Goal: Task Accomplishment & Management: Manage account settings

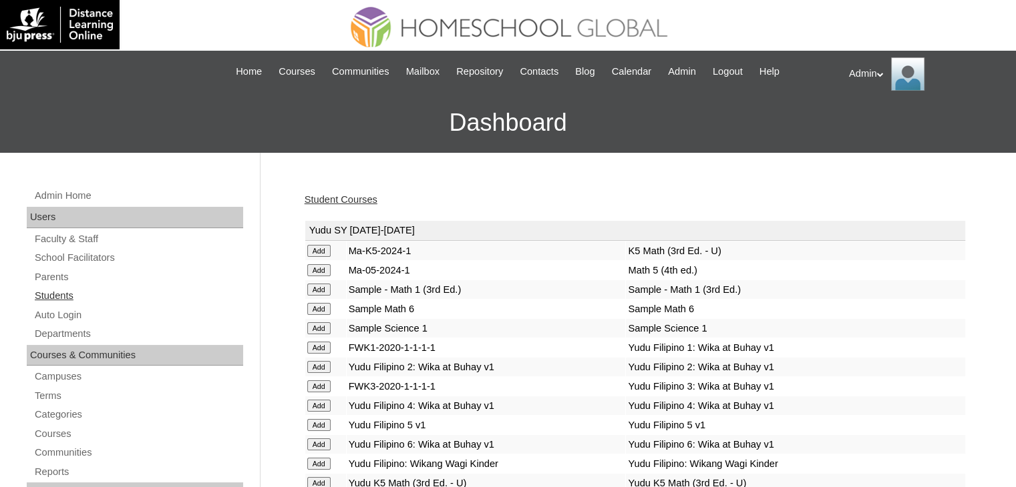
click at [61, 292] on link "Students" at bounding box center [138, 296] width 210 height 17
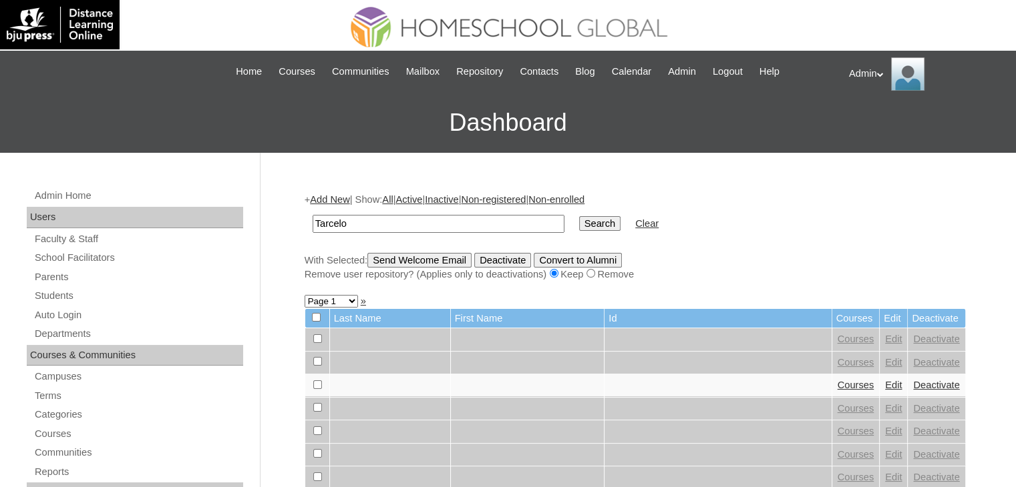
type input "Tarcelo"
click at [579, 216] on input "Search" at bounding box center [599, 223] width 41 height 15
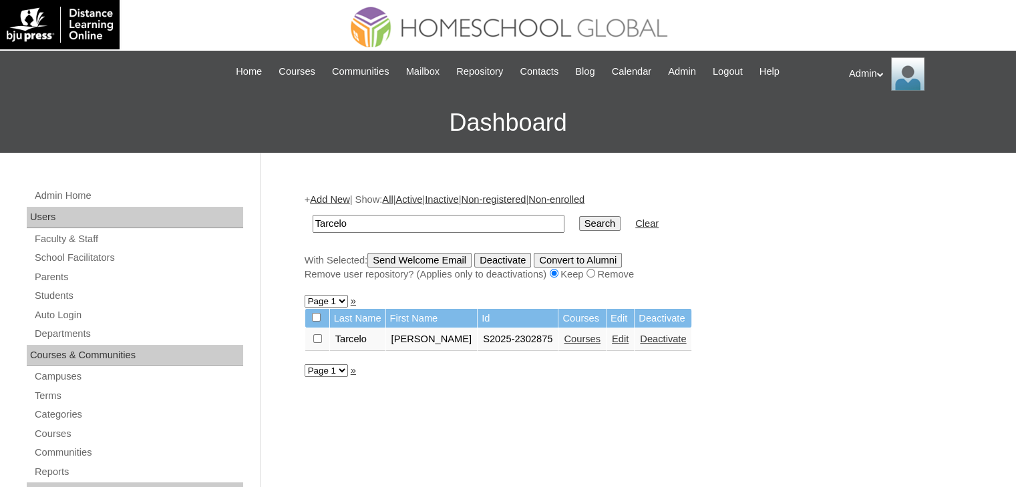
click at [576, 339] on link "Courses" at bounding box center [582, 339] width 37 height 11
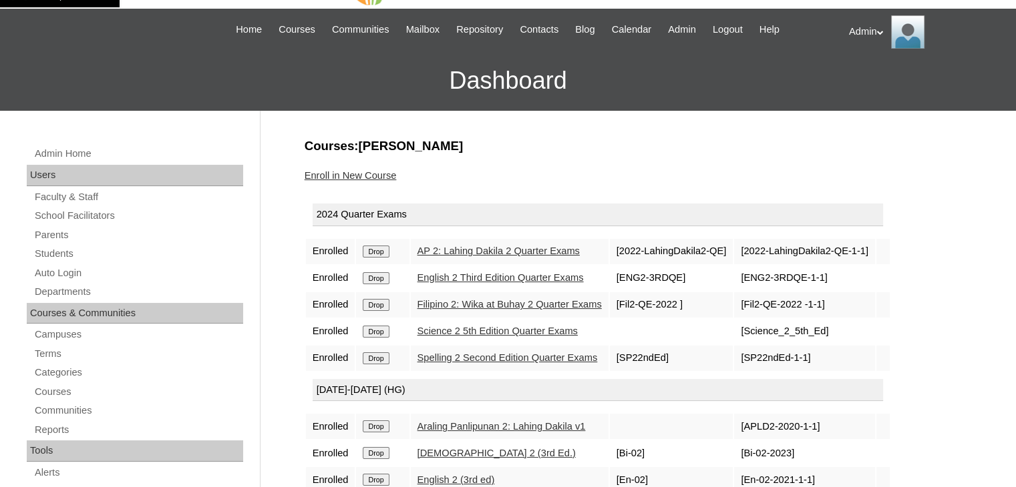
scroll to position [41, 0]
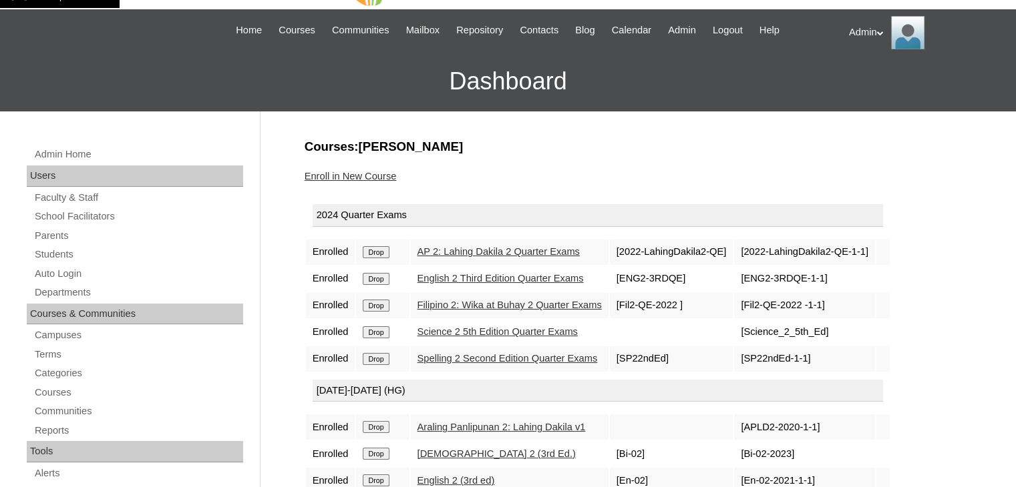
click at [384, 178] on link "Enroll in New Course" at bounding box center [350, 176] width 92 height 11
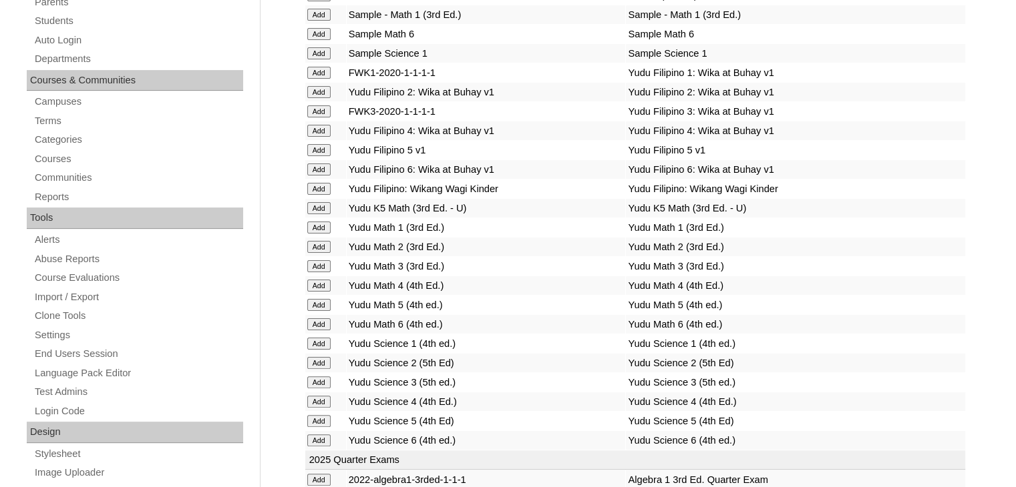
scroll to position [1493, 0]
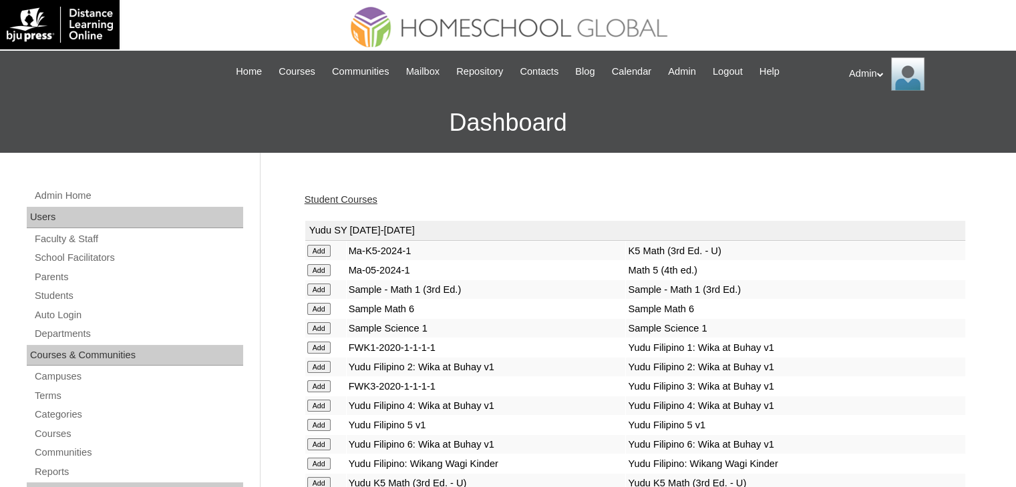
click at [356, 194] on link "Student Courses" at bounding box center [340, 199] width 73 height 11
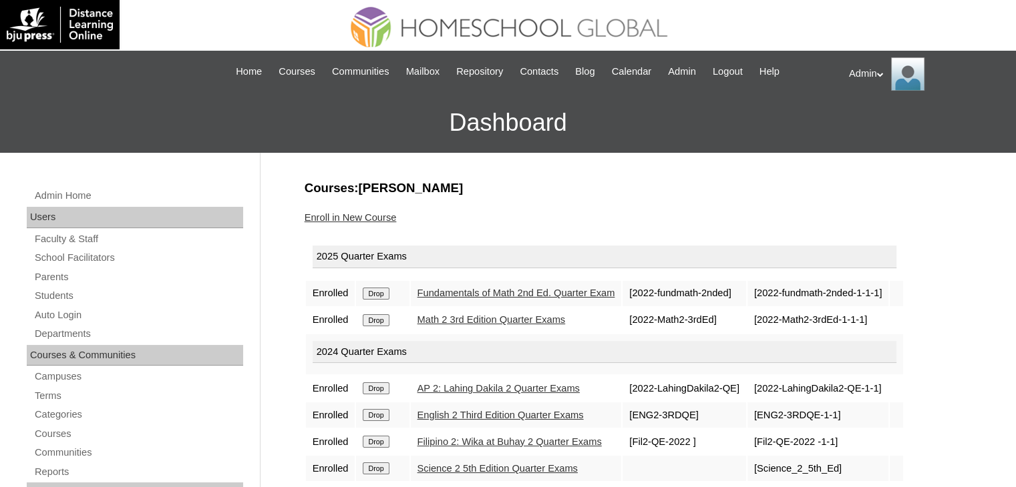
click at [383, 291] on input "Drop" at bounding box center [376, 294] width 26 height 12
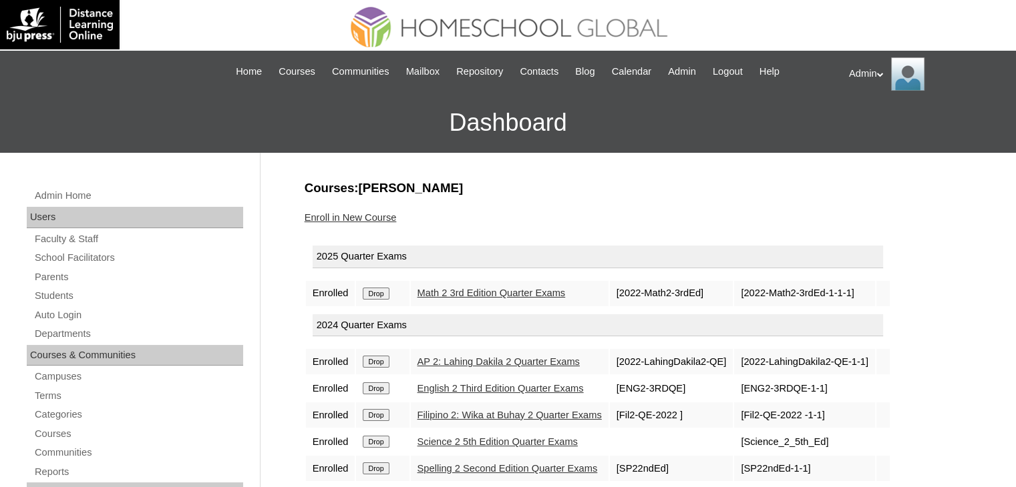
click at [387, 292] on input "Drop" at bounding box center [376, 294] width 26 height 12
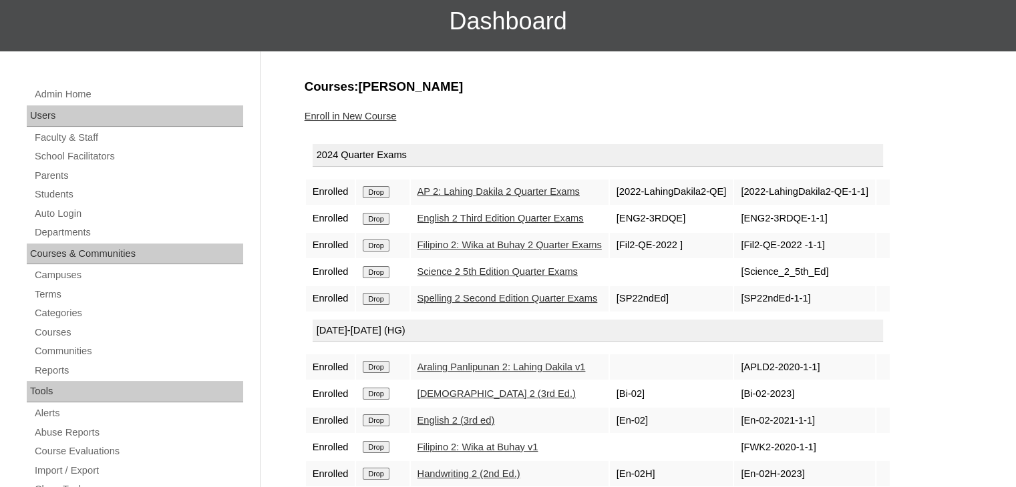
scroll to position [99, 0]
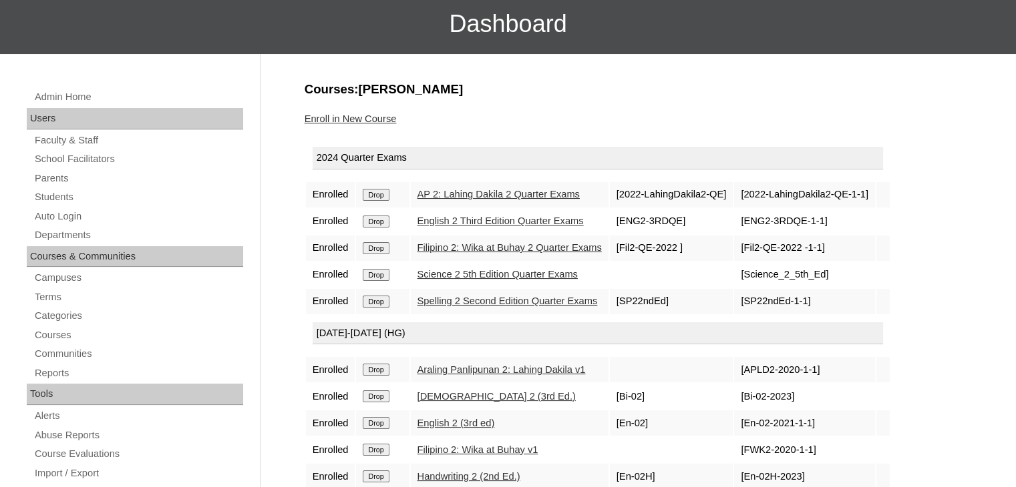
click at [383, 119] on link "Enroll in New Course" at bounding box center [350, 119] width 92 height 11
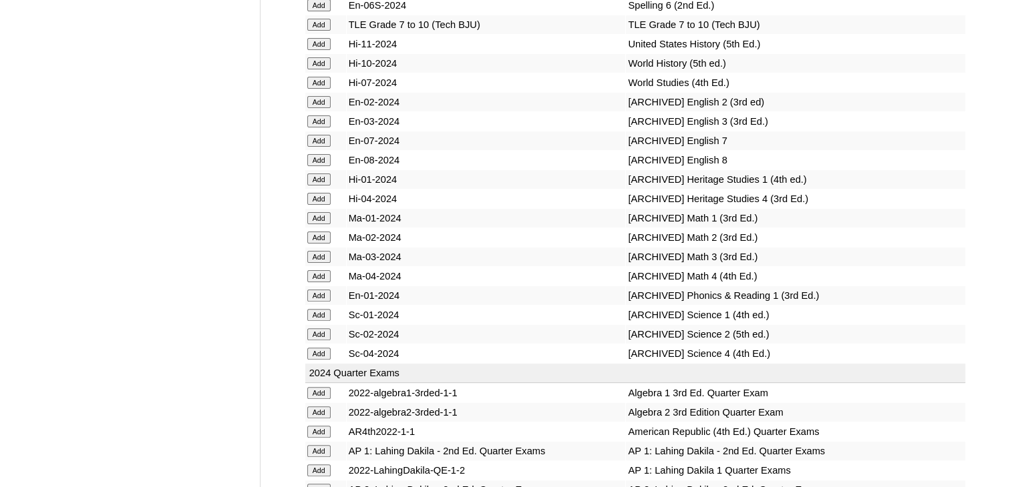
scroll to position [6593, 0]
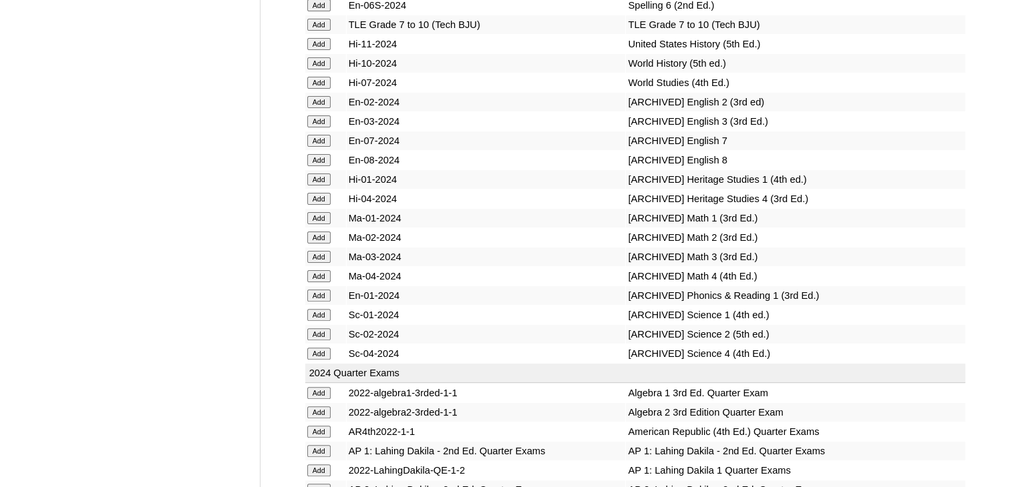
scroll to position [6593, 0]
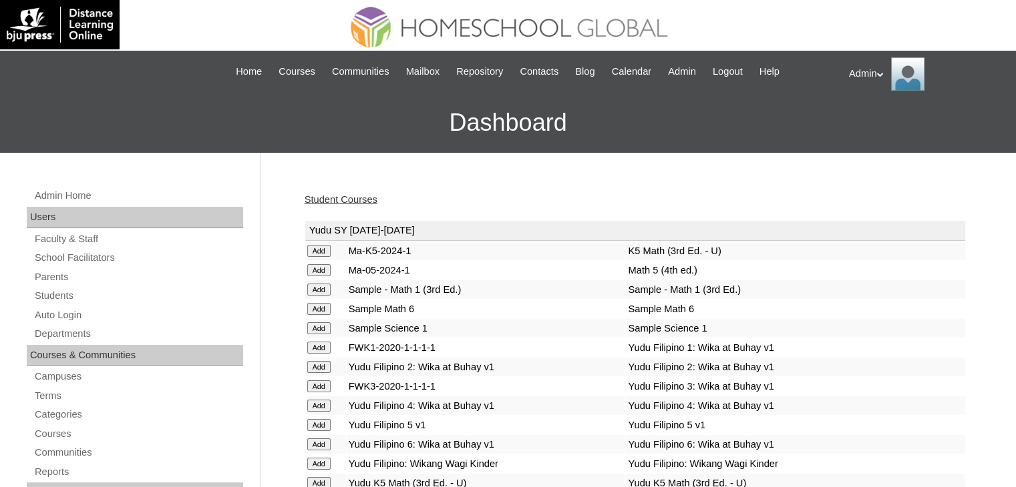
click at [348, 198] on link "Student Courses" at bounding box center [340, 199] width 73 height 11
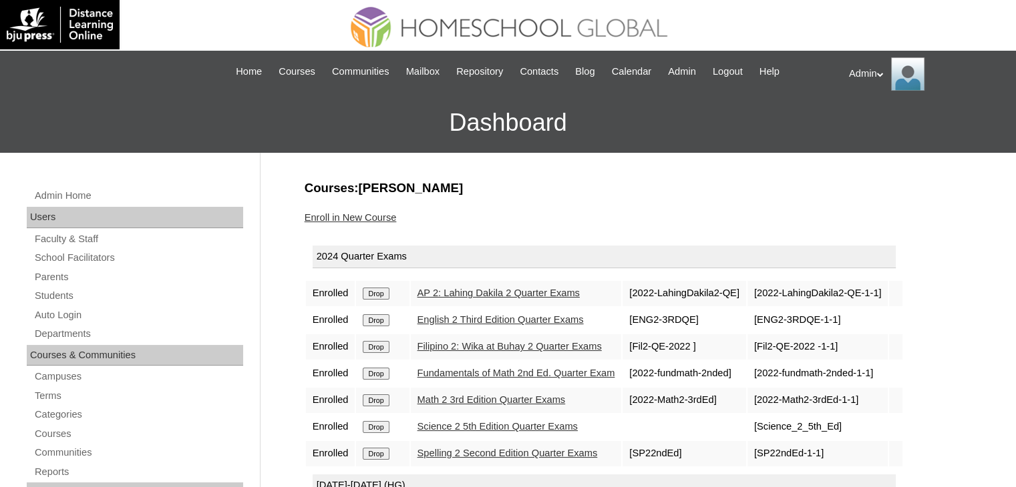
click at [387, 218] on link "Enroll in New Course" at bounding box center [350, 217] width 92 height 11
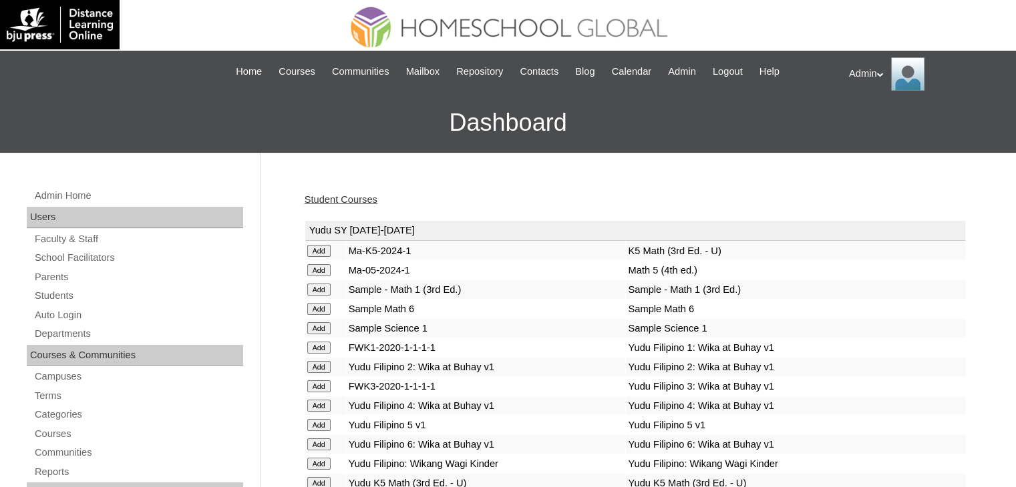
click at [334, 202] on link "Student Courses" at bounding box center [340, 199] width 73 height 11
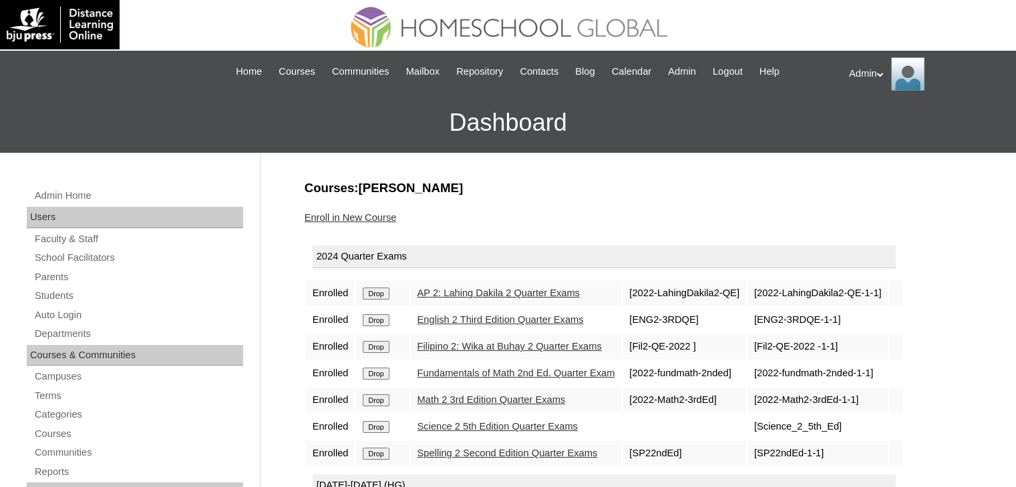
click at [382, 300] on input "Drop" at bounding box center [376, 294] width 26 height 12
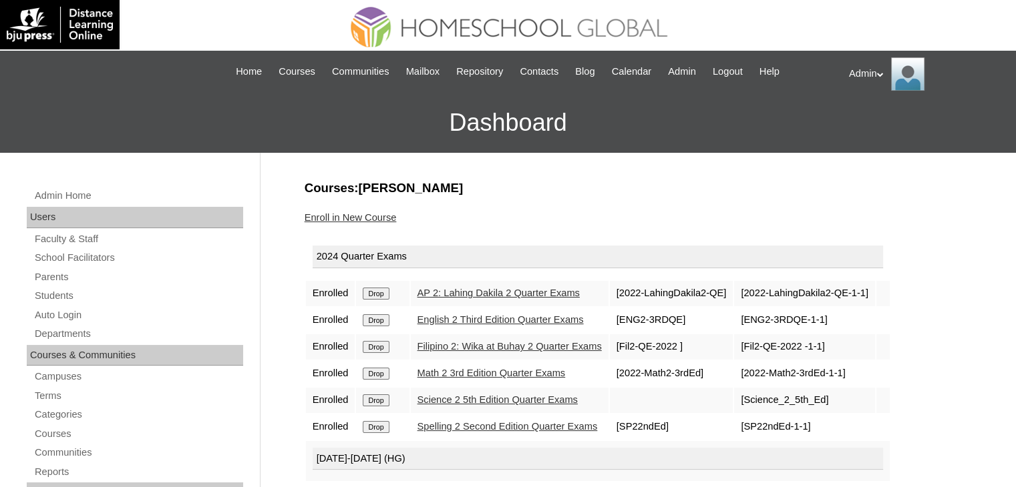
click at [363, 220] on link "Enroll in New Course" at bounding box center [350, 217] width 92 height 11
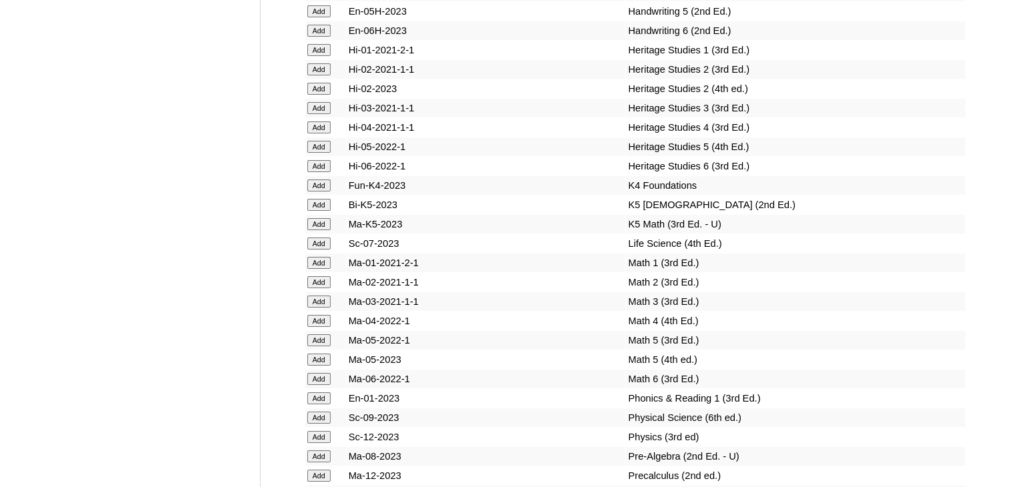
scroll to position [9650, 0]
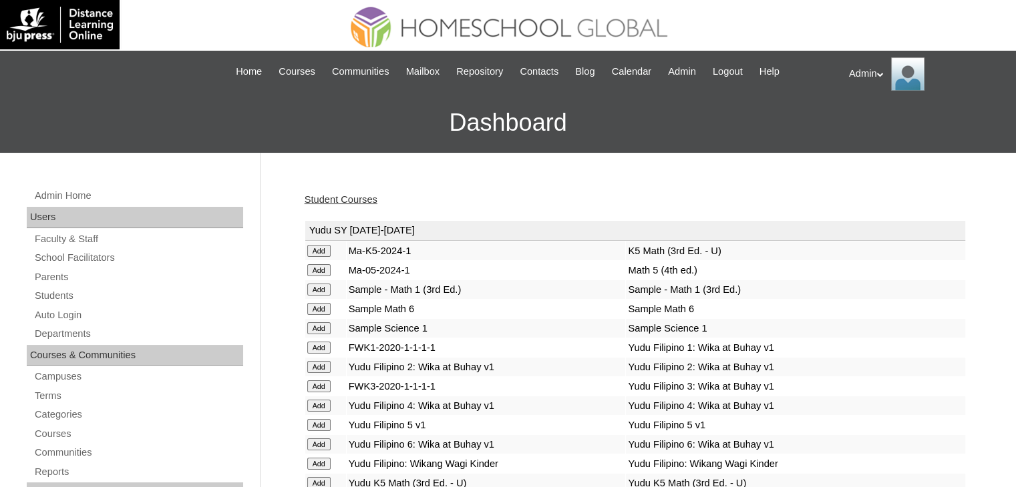
click at [353, 200] on link "Student Courses" at bounding box center [340, 199] width 73 height 11
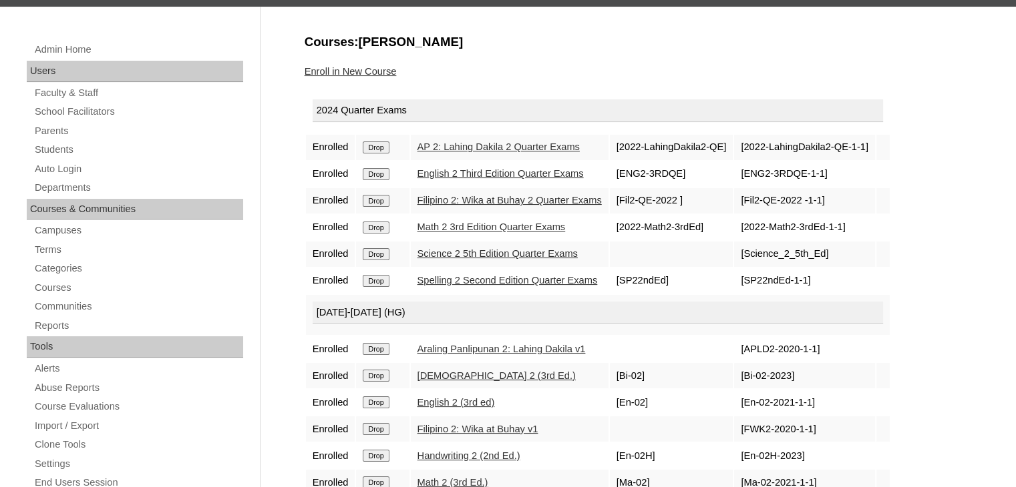
scroll to position [118, 0]
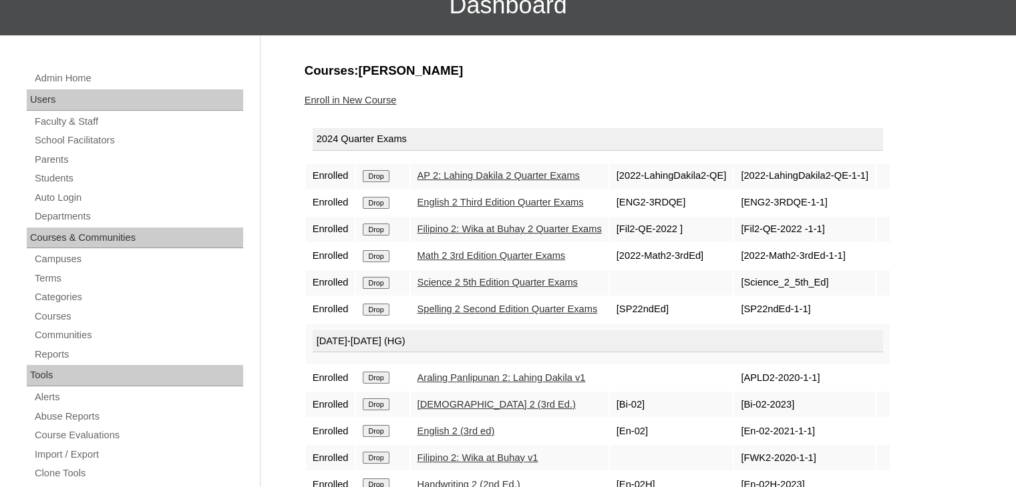
click at [368, 99] on link "Enroll in New Course" at bounding box center [350, 100] width 92 height 11
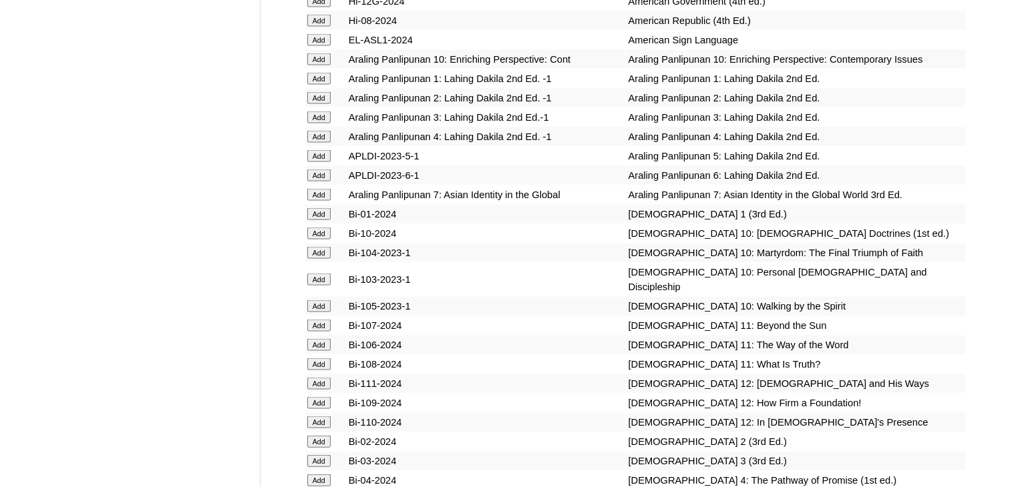
scroll to position [7555, 0]
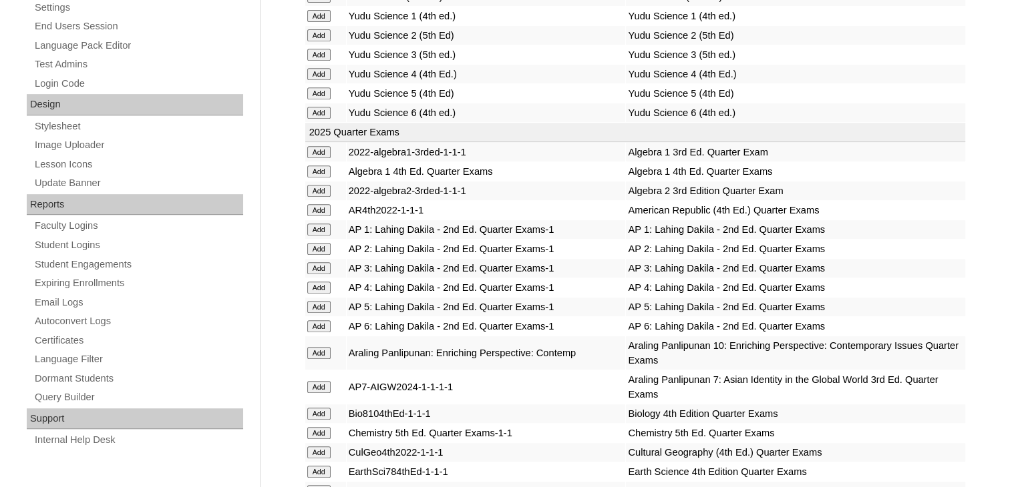
scroll to position [5664, 0]
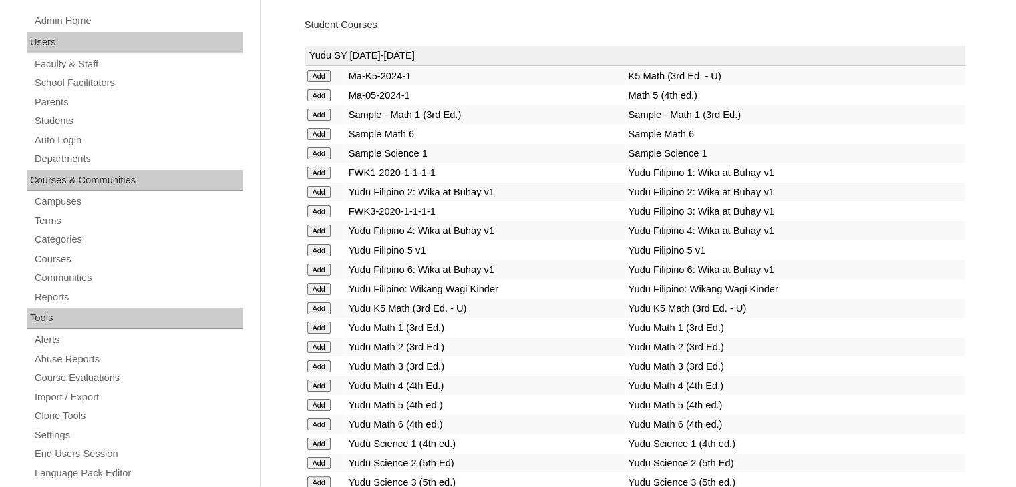
scroll to position [0, 0]
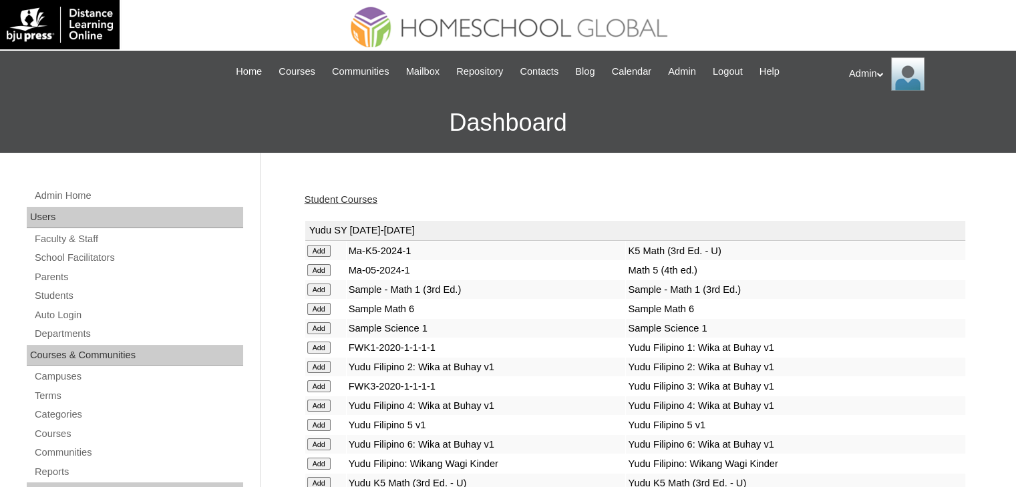
click at [358, 199] on link "Student Courses" at bounding box center [340, 199] width 73 height 11
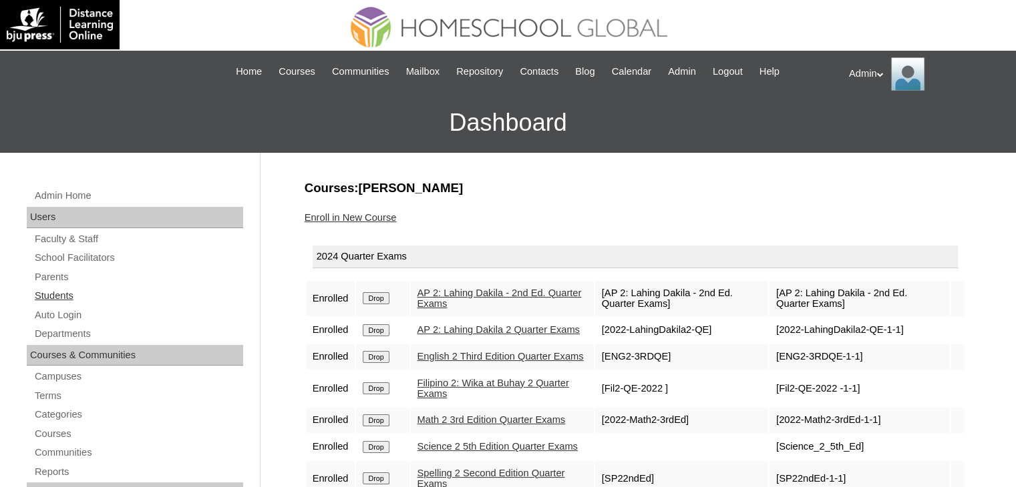
click at [53, 294] on link "Students" at bounding box center [138, 296] width 210 height 17
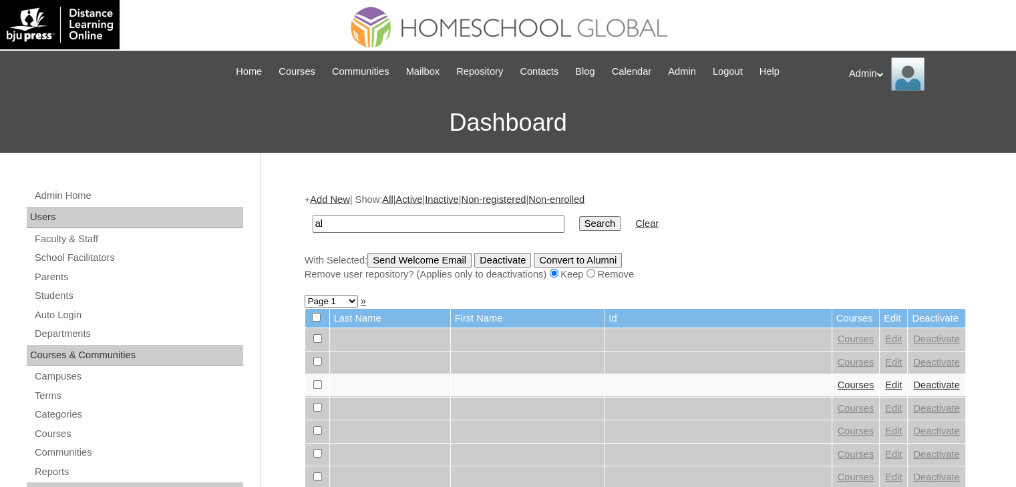
type input "a"
type input "[PERSON_NAME]"
click at [579, 226] on input "Search" at bounding box center [599, 223] width 41 height 15
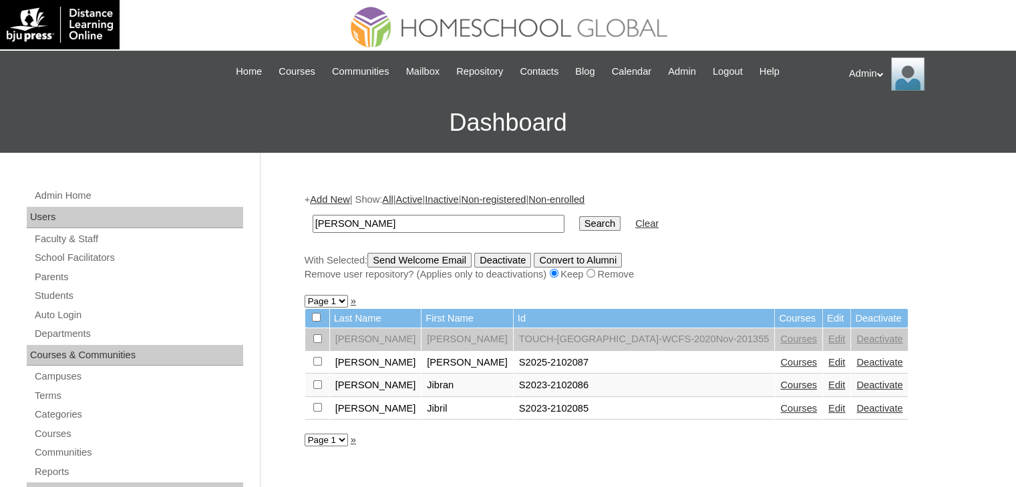
click at [780, 361] on link "Courses" at bounding box center [798, 362] width 37 height 11
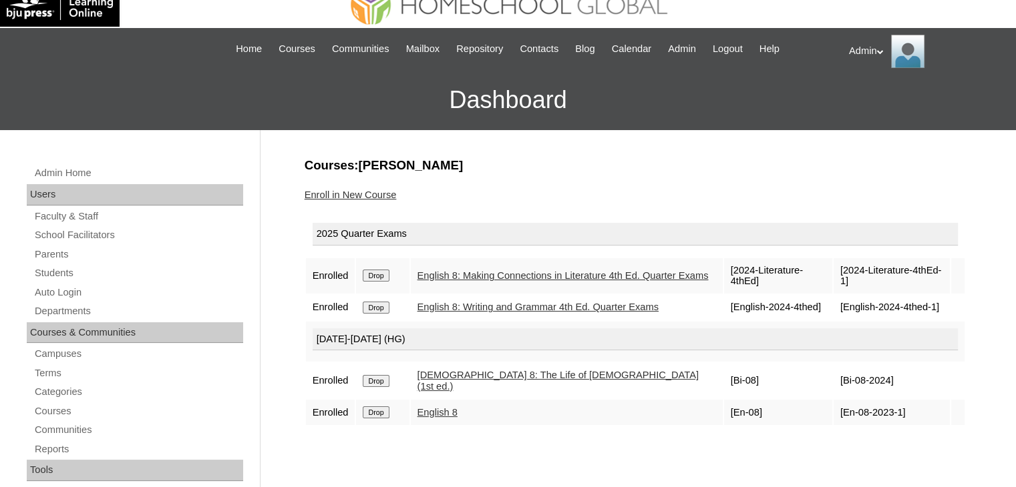
scroll to position [35, 0]
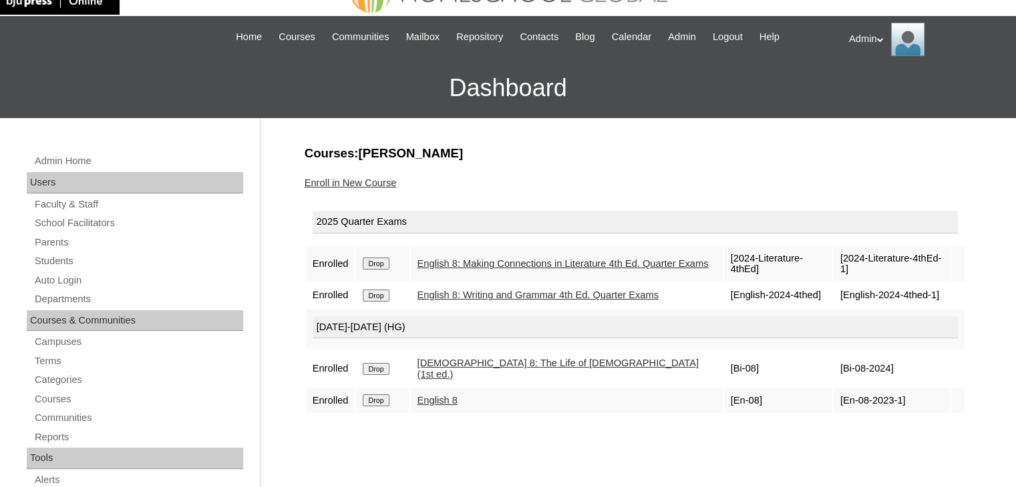
click at [368, 179] on link "Enroll in New Course" at bounding box center [350, 183] width 92 height 11
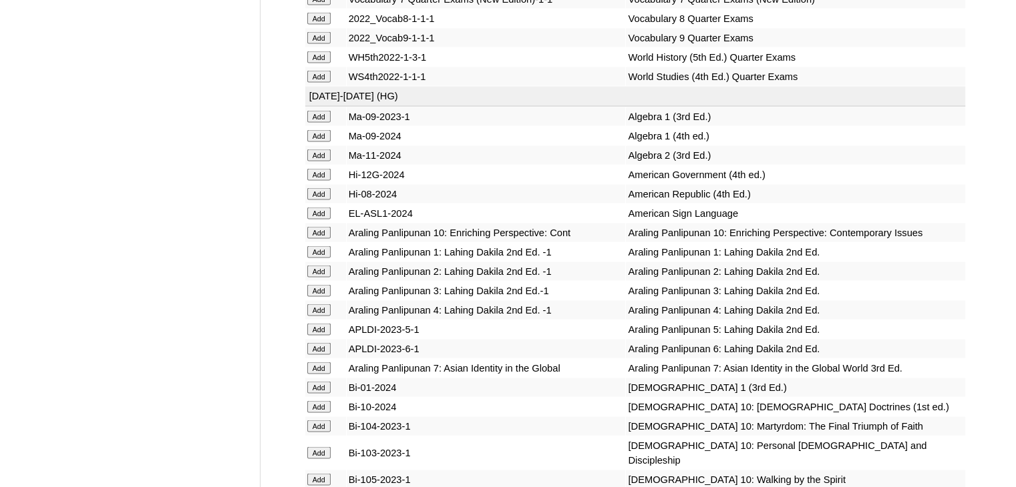
scroll to position [2566, 0]
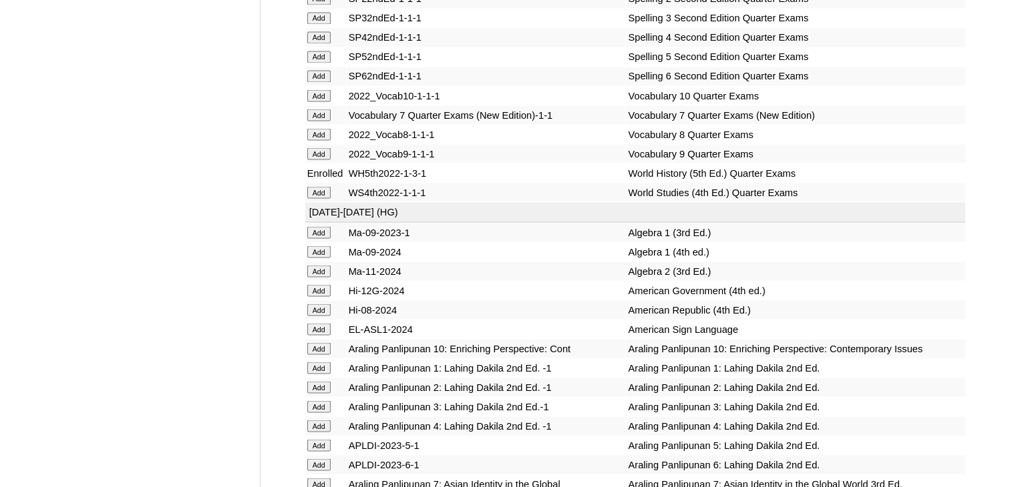
scroll to position [5240, 0]
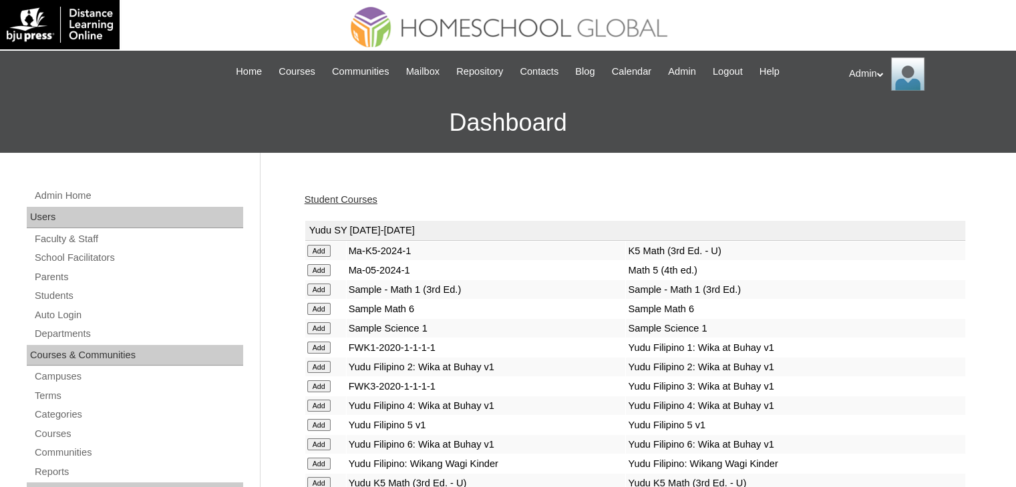
click at [320, 198] on link "Student Courses" at bounding box center [340, 199] width 73 height 11
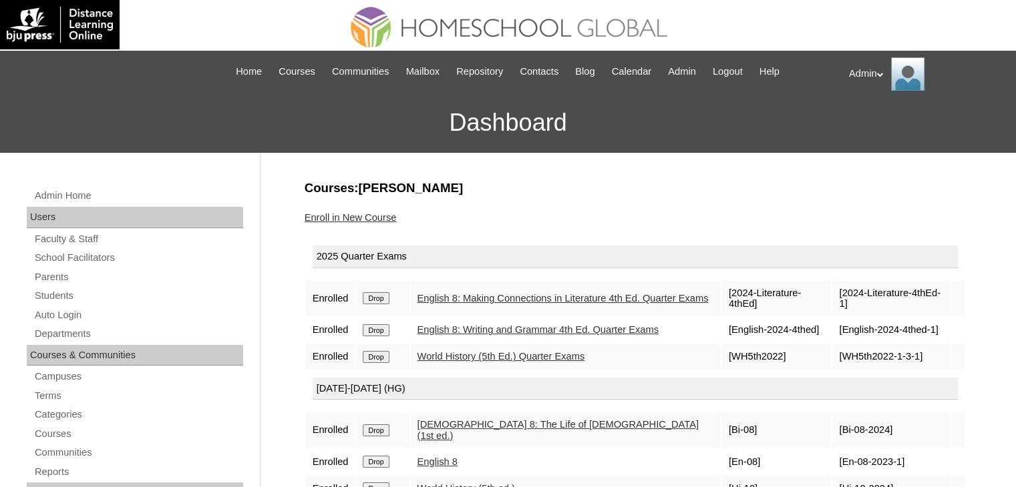
click at [338, 217] on link "Enroll in New Course" at bounding box center [350, 217] width 92 height 11
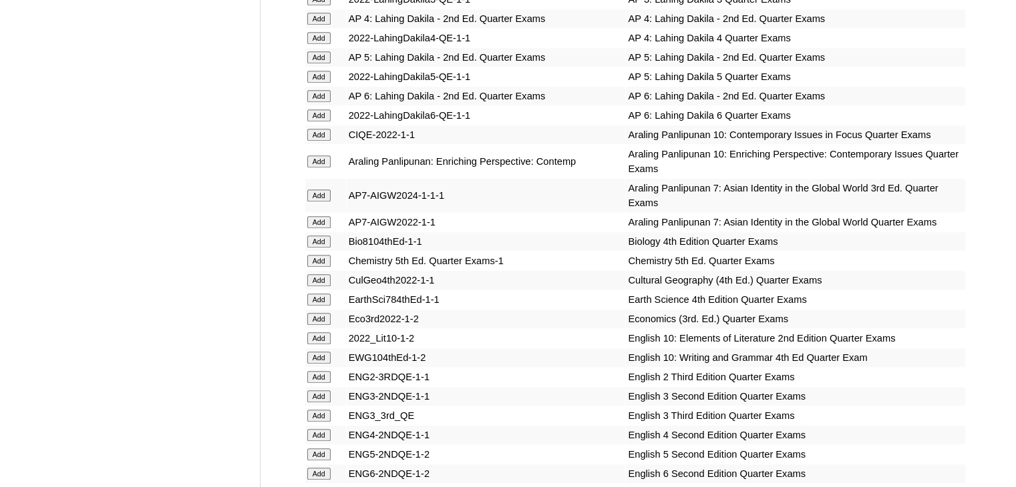
scroll to position [767, 0]
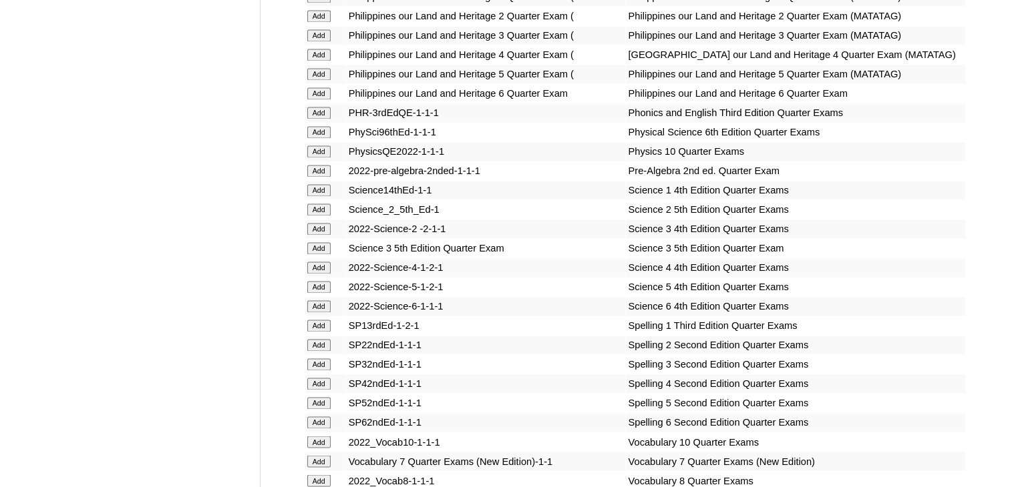
scroll to position [2510, 0]
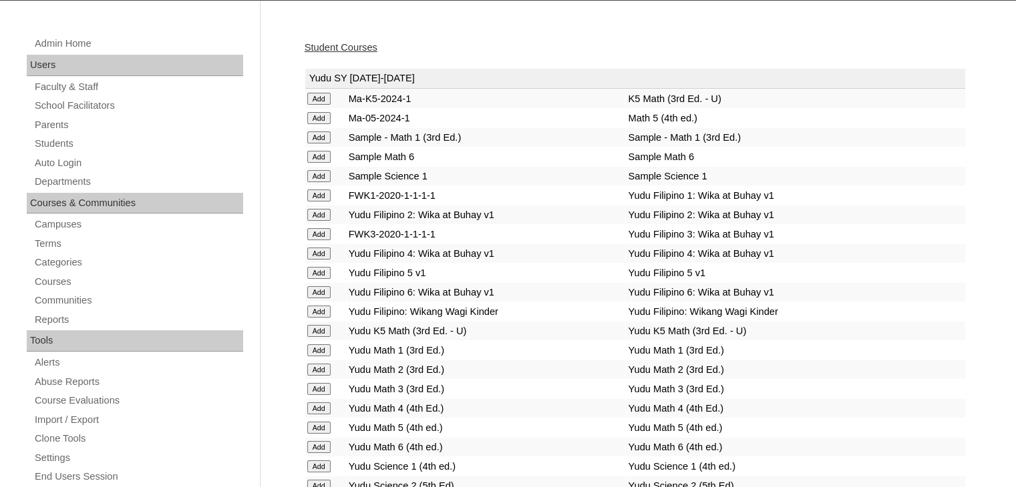
scroll to position [107, 0]
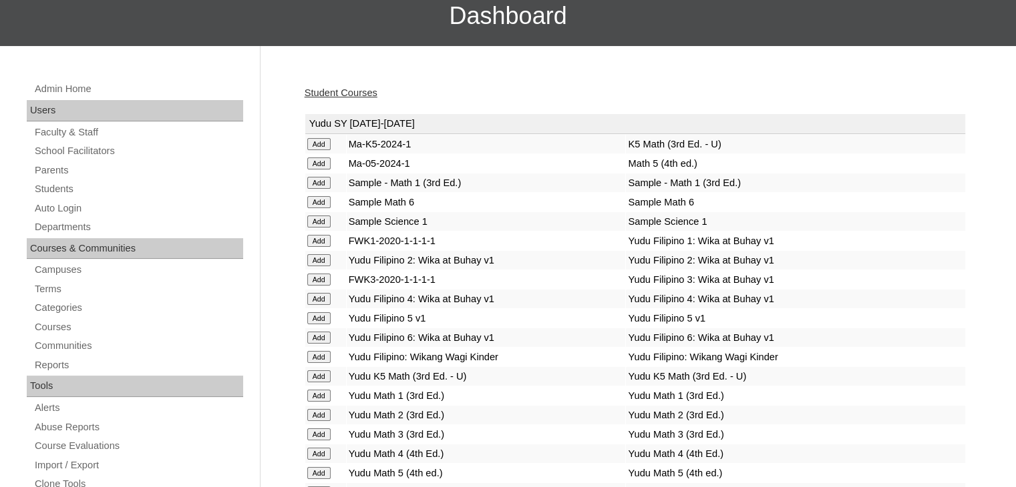
click at [365, 90] on link "Student Courses" at bounding box center [340, 92] width 73 height 11
click at [365, 91] on link "Student Courses" at bounding box center [340, 92] width 73 height 11
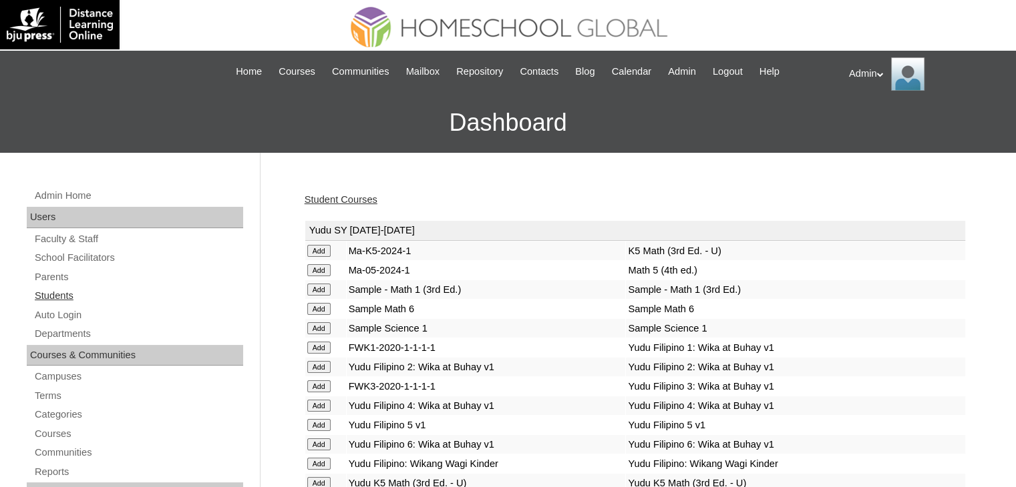
click at [61, 292] on link "Students" at bounding box center [138, 296] width 210 height 17
click at [59, 294] on link "Students" at bounding box center [138, 296] width 210 height 17
click at [61, 300] on link "Students" at bounding box center [138, 296] width 210 height 17
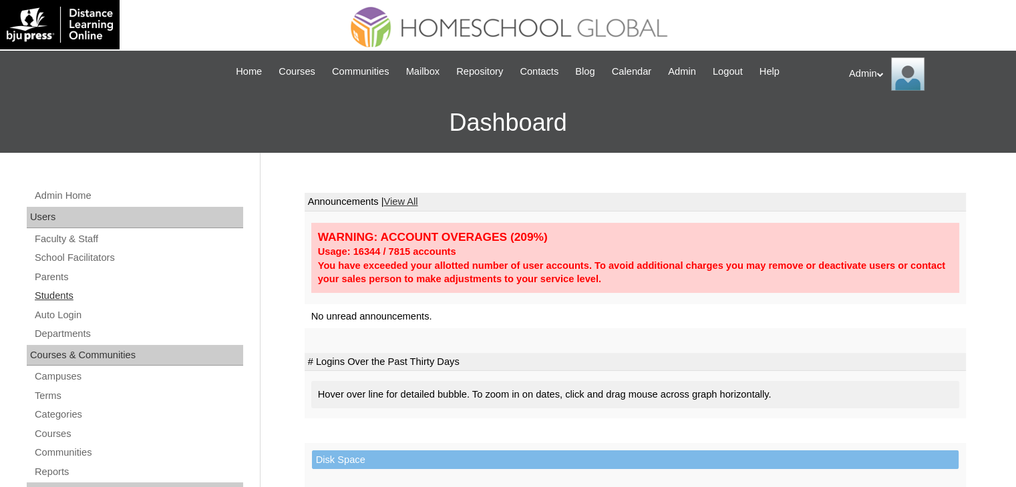
click at [50, 296] on link "Students" at bounding box center [138, 296] width 210 height 17
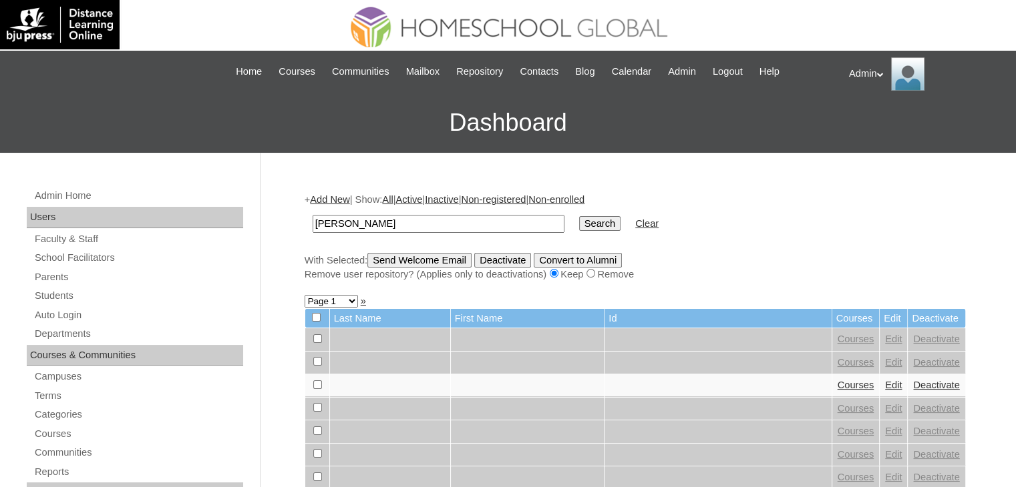
type input "[PERSON_NAME]"
click at [579, 216] on input "Search" at bounding box center [599, 223] width 41 height 15
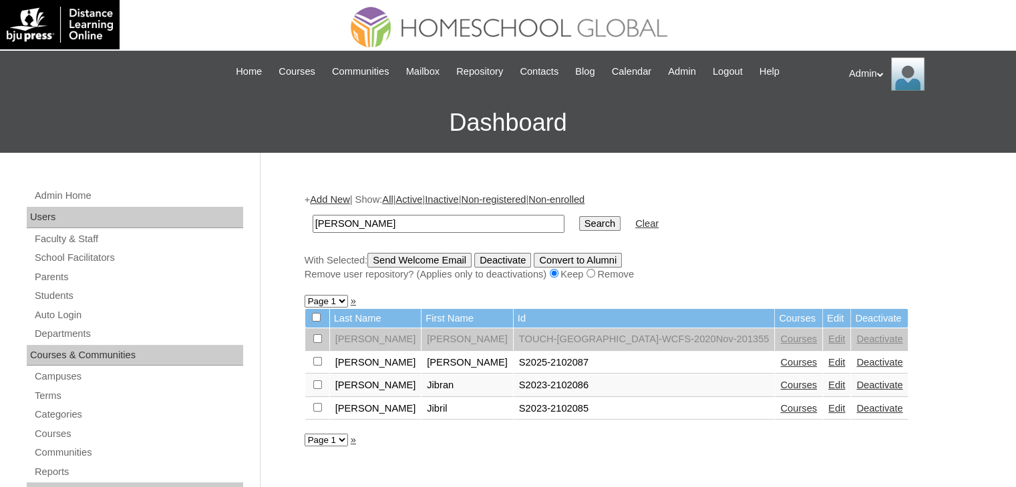
click at [780, 363] on link "Courses" at bounding box center [798, 362] width 37 height 11
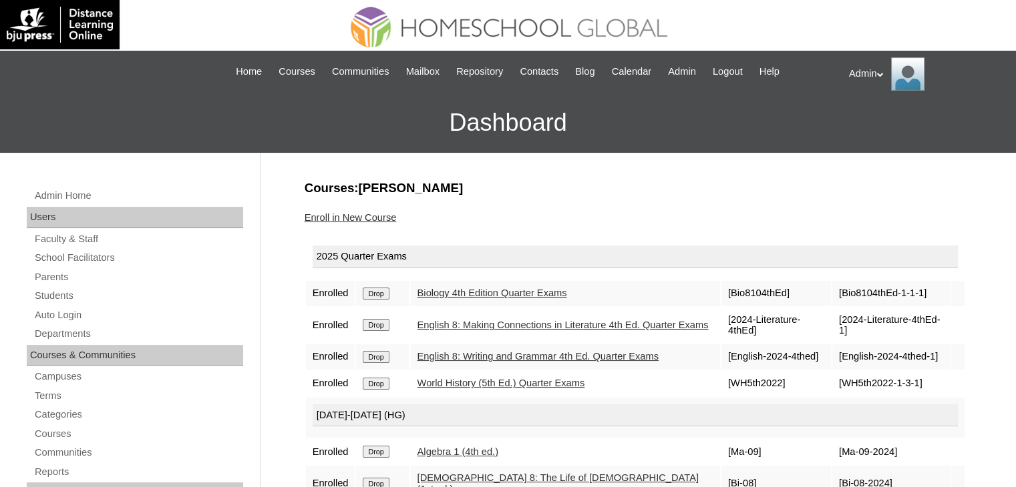
scroll to position [158, 0]
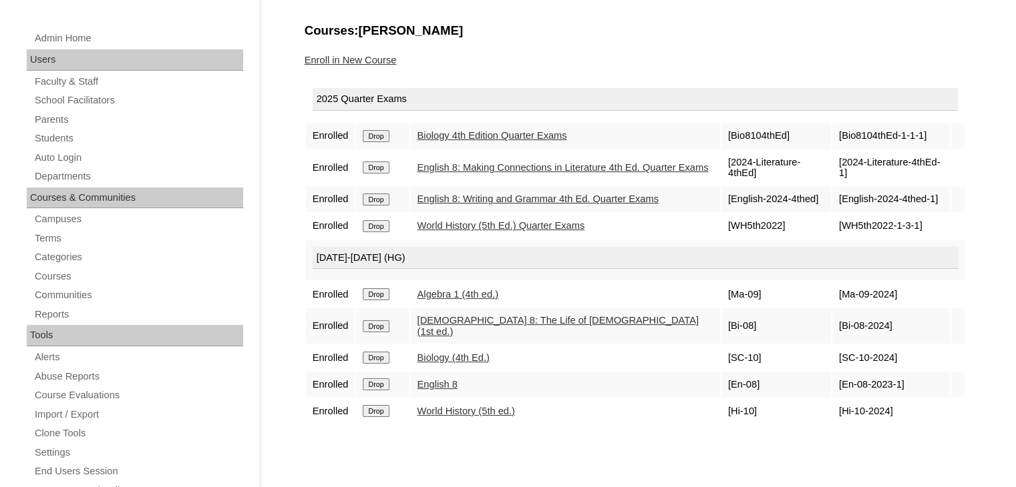
click at [361, 57] on link "Enroll in New Course" at bounding box center [350, 60] width 92 height 11
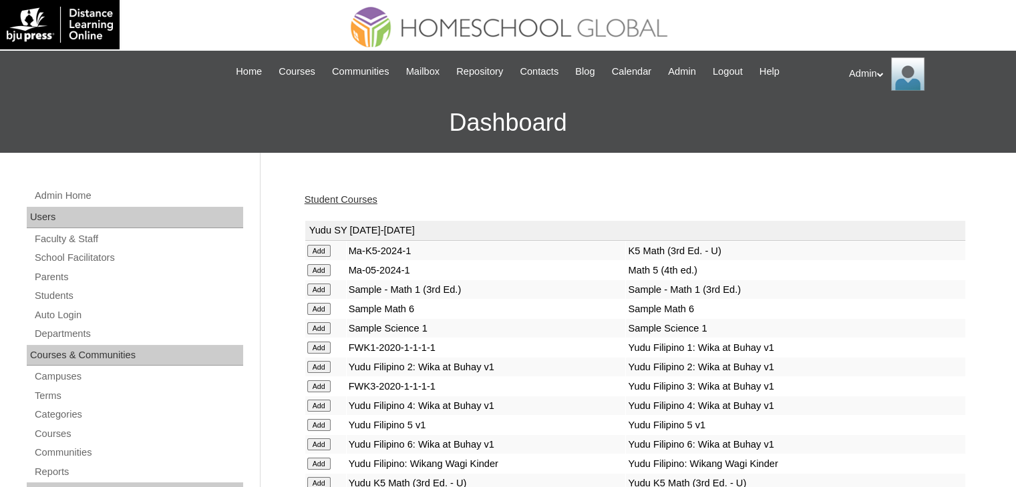
scroll to position [507, 0]
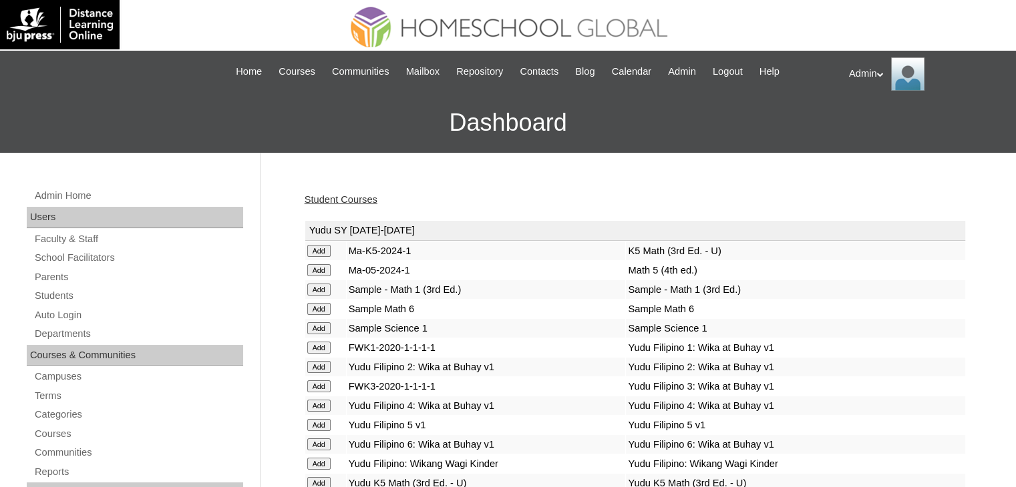
click at [335, 198] on link "Student Courses" at bounding box center [340, 199] width 73 height 11
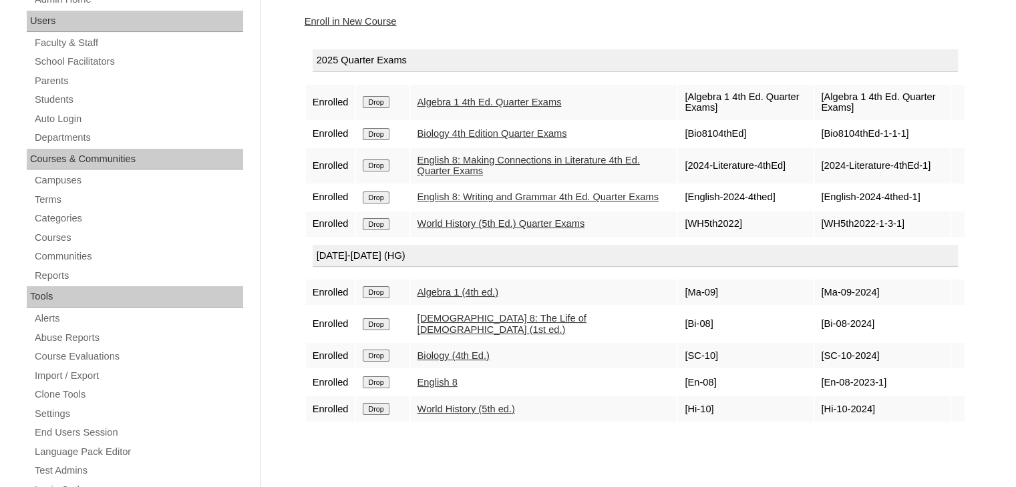
scroll to position [195, 0]
click at [363, 17] on link "Enroll in New Course" at bounding box center [350, 22] width 92 height 11
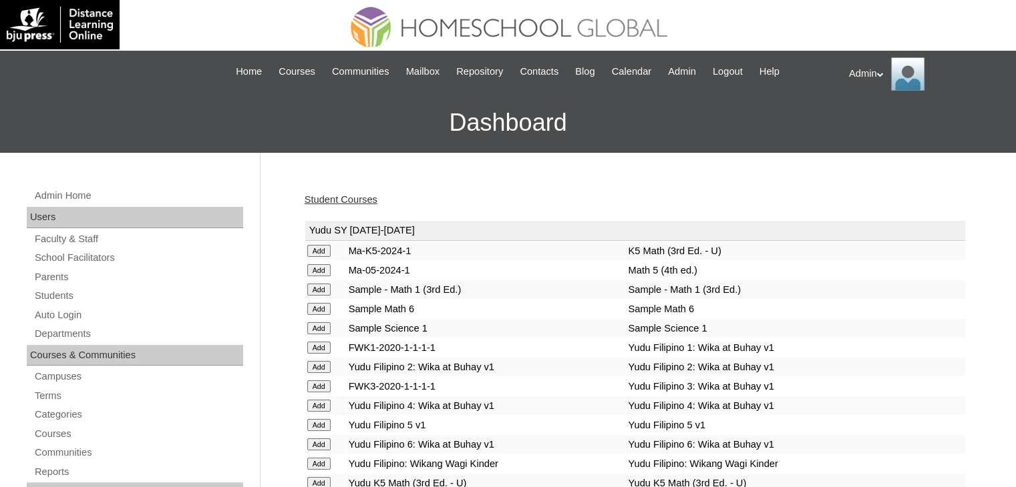
scroll to position [2259, 0]
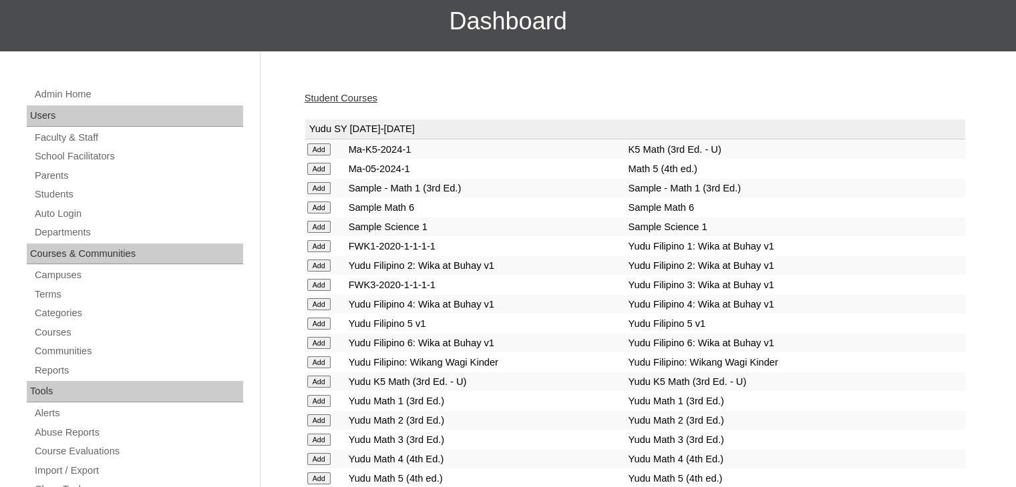
scroll to position [1416, 0]
